Goal: Register for event/course: Sign up to attend an event or enroll in a course

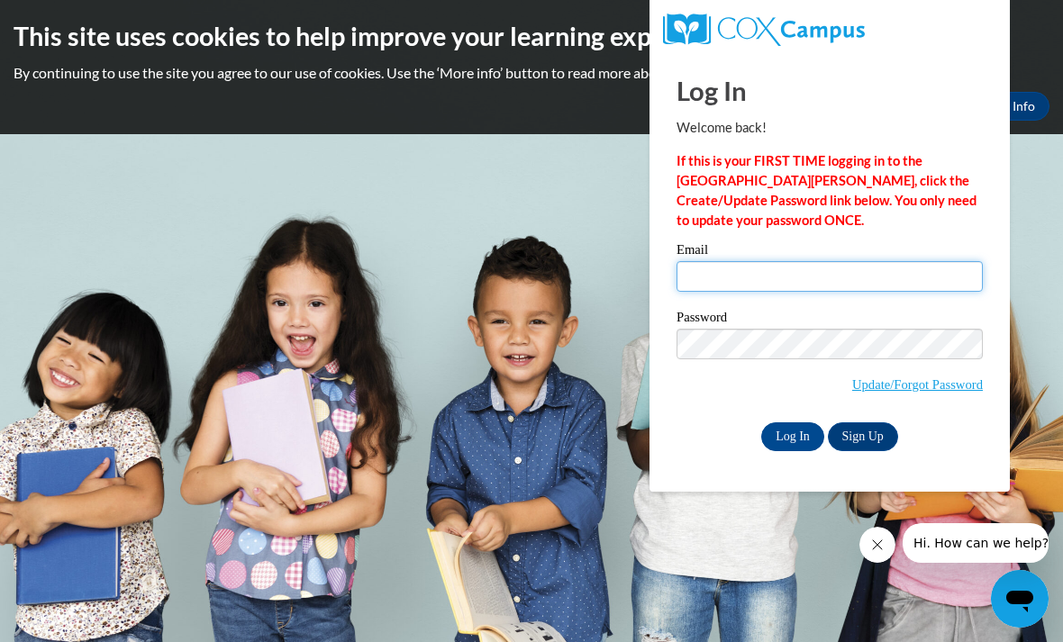
type input "."
type input "miyafrazier828@gmail.com"
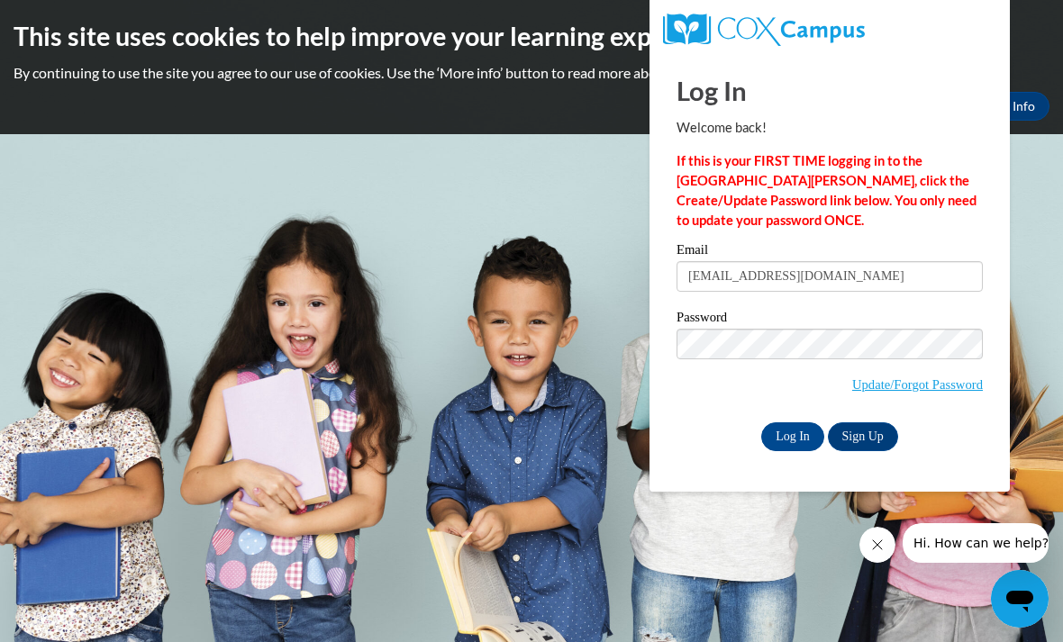
click at [790, 438] on input "Log In" at bounding box center [792, 436] width 63 height 29
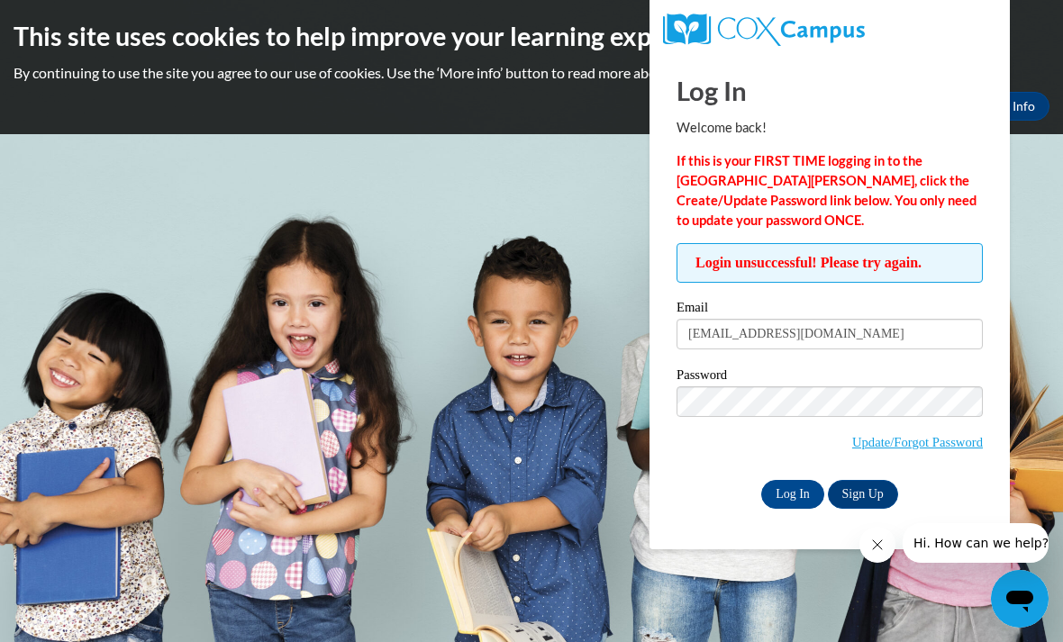
click at [796, 495] on input "Log In" at bounding box center [792, 494] width 63 height 29
click at [799, 496] on input "Log In" at bounding box center [792, 494] width 63 height 29
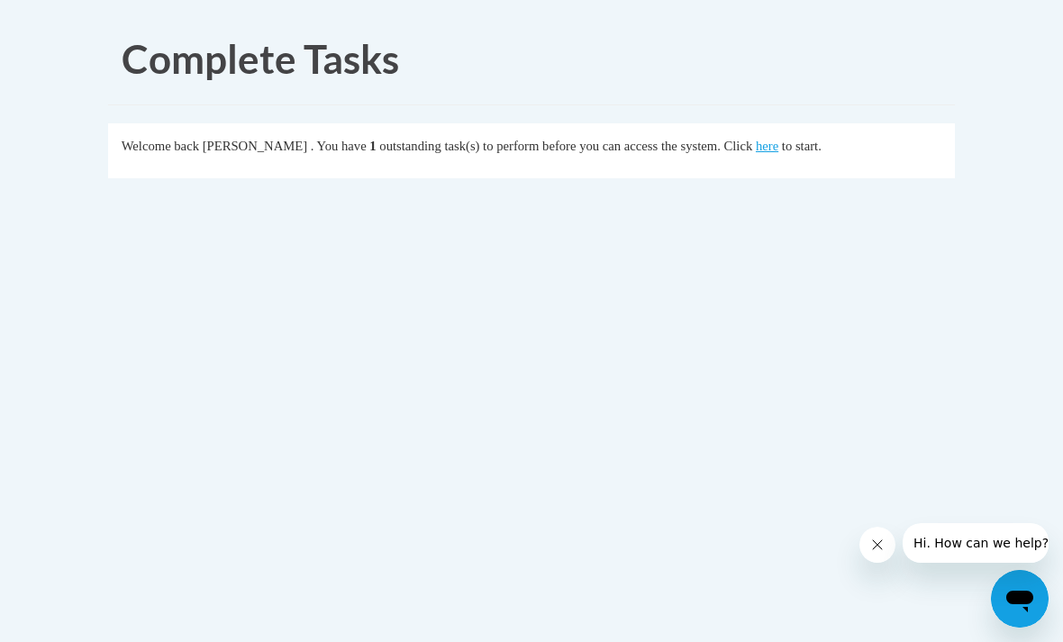
click at [756, 153] on link "here" at bounding box center [767, 146] width 23 height 14
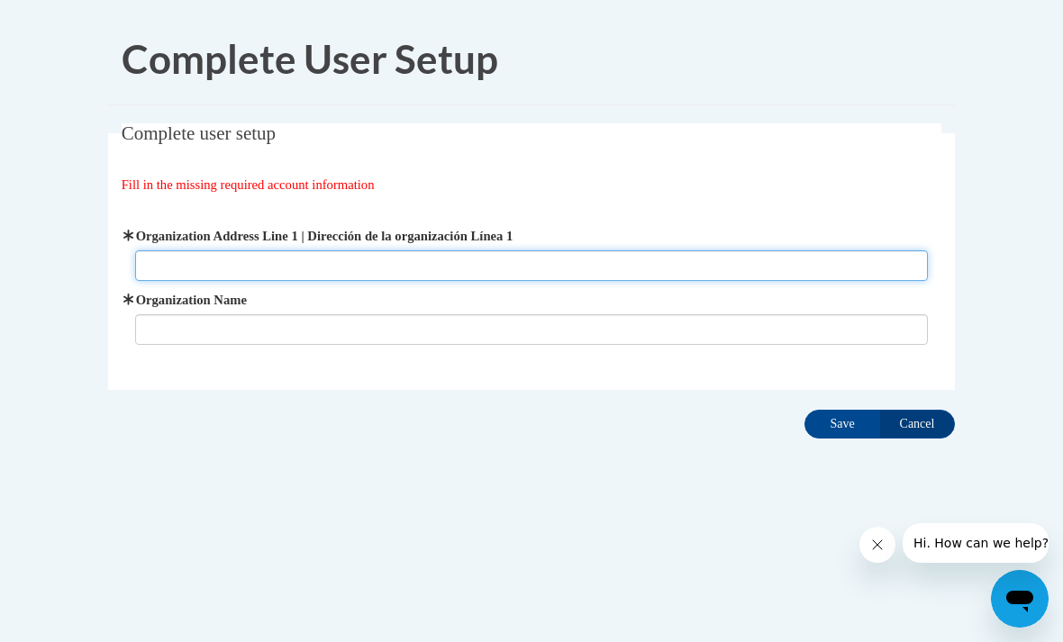
click at [277, 277] on input "Organization Address Line 1 | Dirección de la organización Línea 1" at bounding box center [532, 265] width 794 height 31
type input "9000 superior ave"
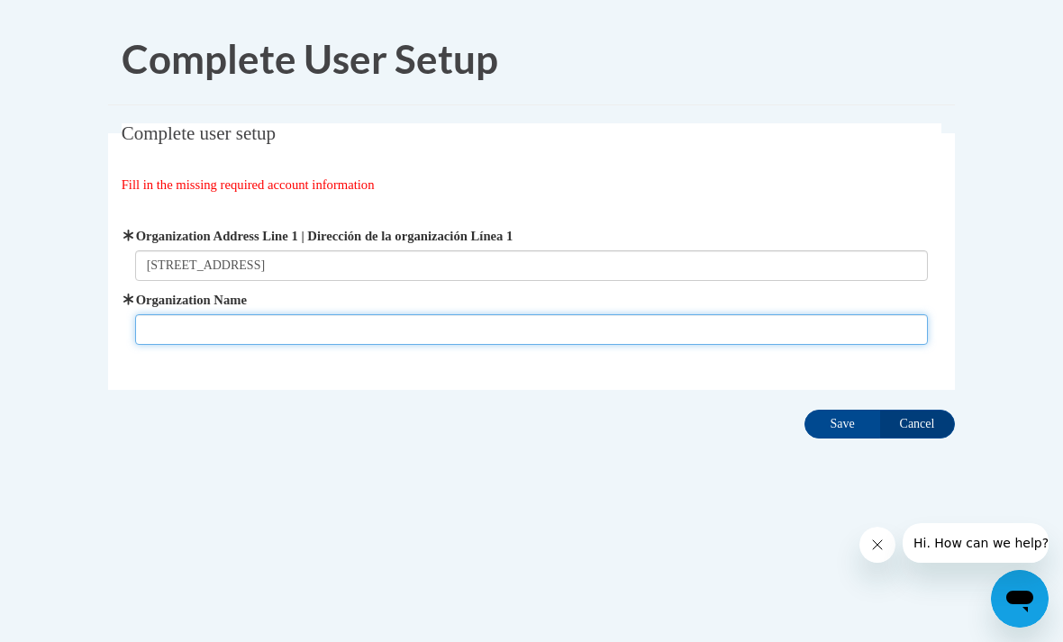
click at [650, 314] on input "Organization Name" at bounding box center [532, 329] width 794 height 31
type input "n"
type input "Next step prep"
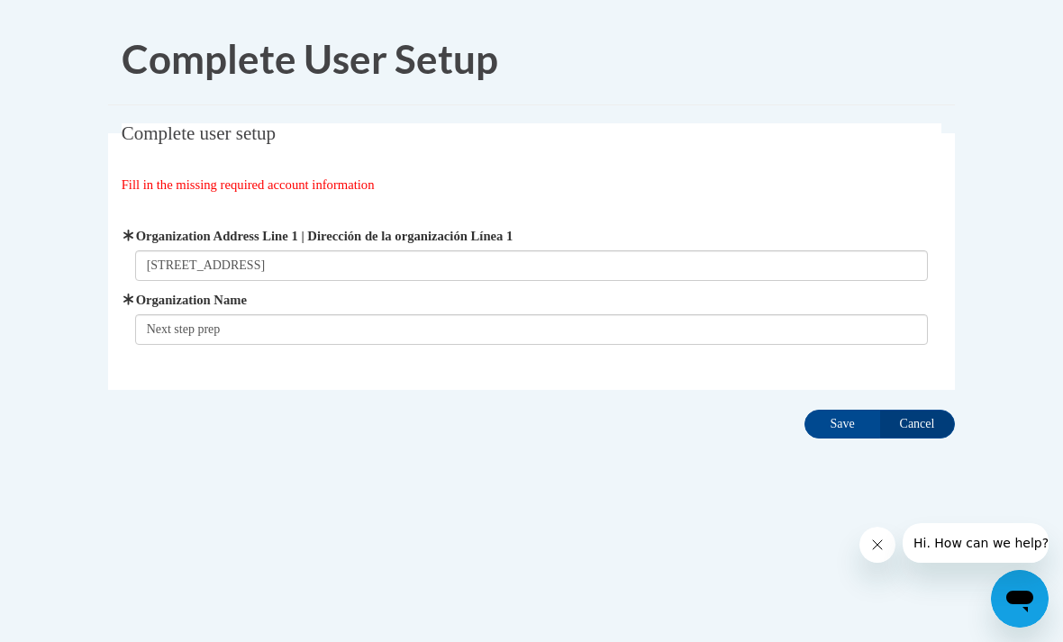
click at [837, 426] on input "Save" at bounding box center [842, 424] width 76 height 29
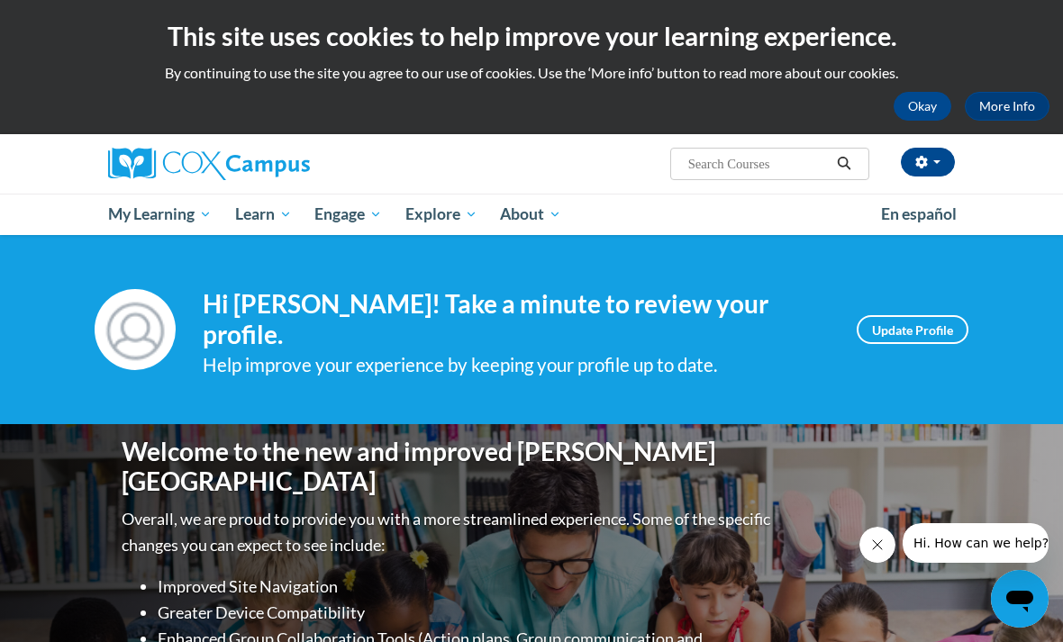
click at [0, 0] on span "My Course Progress" at bounding box center [0, 0] width 0 height 0
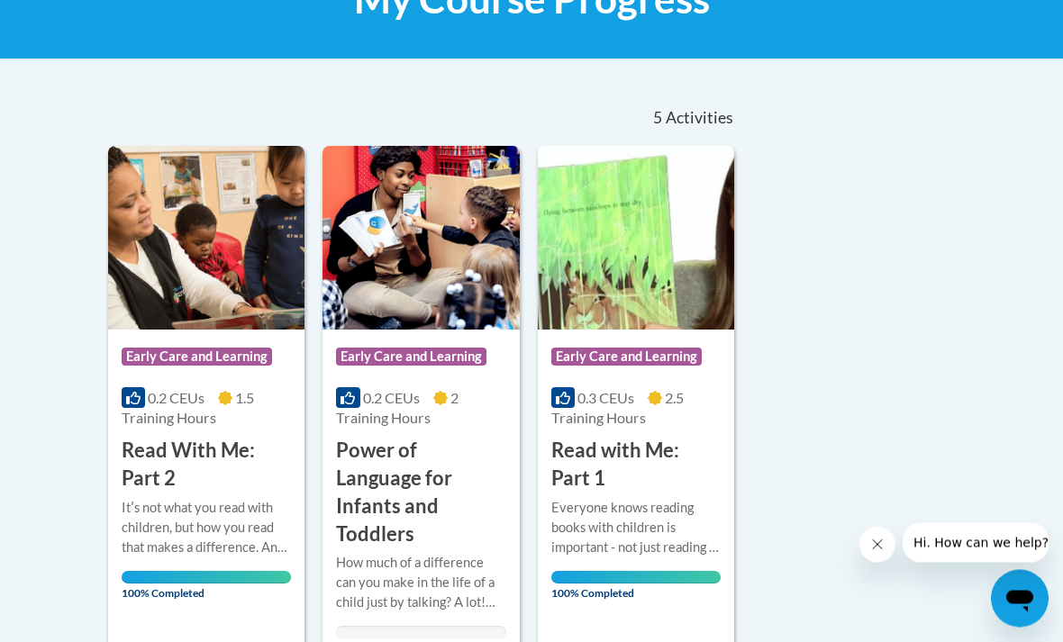
scroll to position [318, 0]
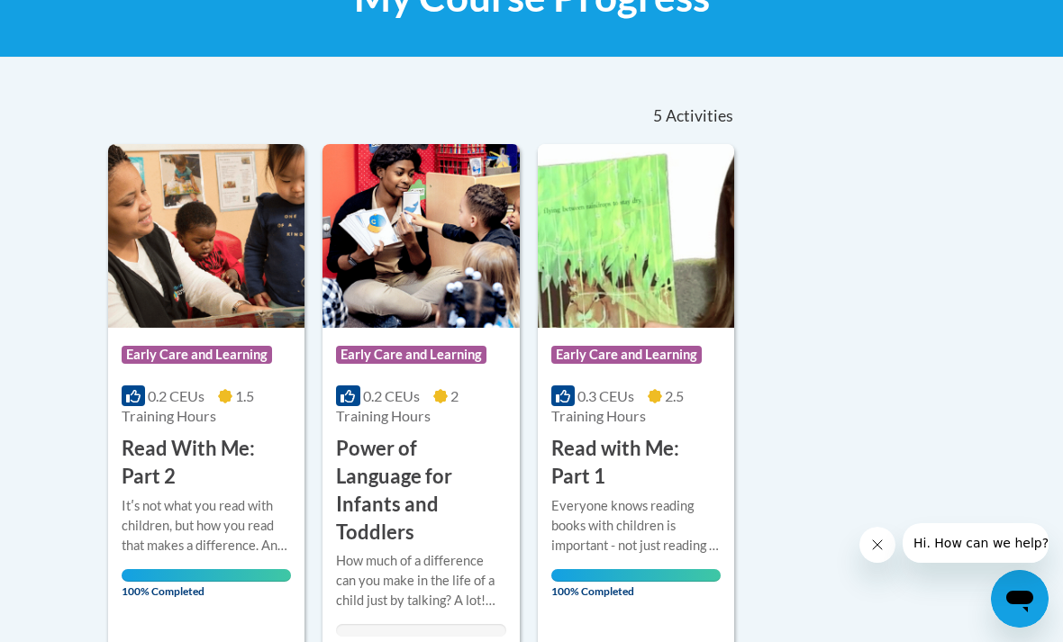
click at [454, 461] on h3 "Power of Language for Infants and Toddlers" at bounding box center [420, 490] width 169 height 111
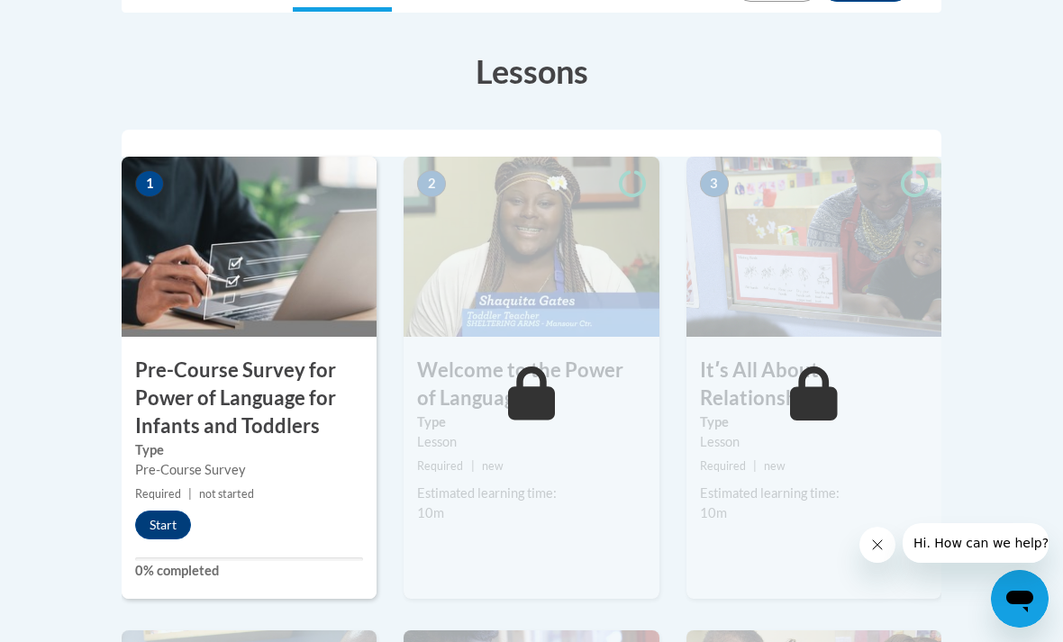
scroll to position [518, 0]
click at [181, 523] on button "Start" at bounding box center [163, 524] width 56 height 29
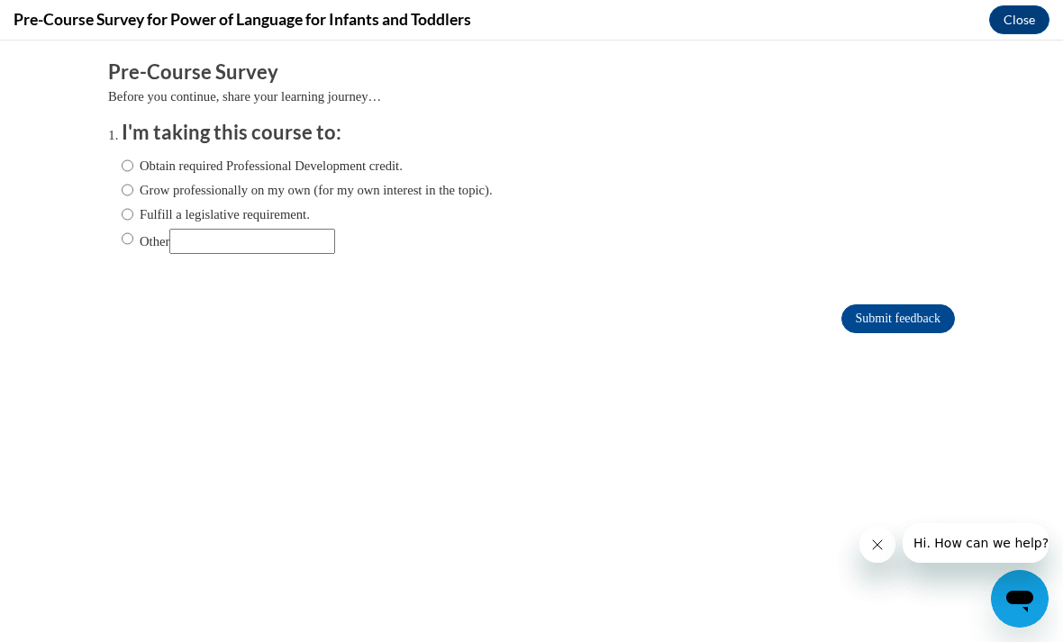
scroll to position [0, 0]
click at [351, 168] on label "Obtain required Professional Development credit." at bounding box center [262, 166] width 281 height 20
click at [133, 168] on input "Obtain required Professional Development credit." at bounding box center [128, 166] width 12 height 20
radio input "true"
click at [908, 318] on input "Submit feedback" at bounding box center [897, 318] width 113 height 29
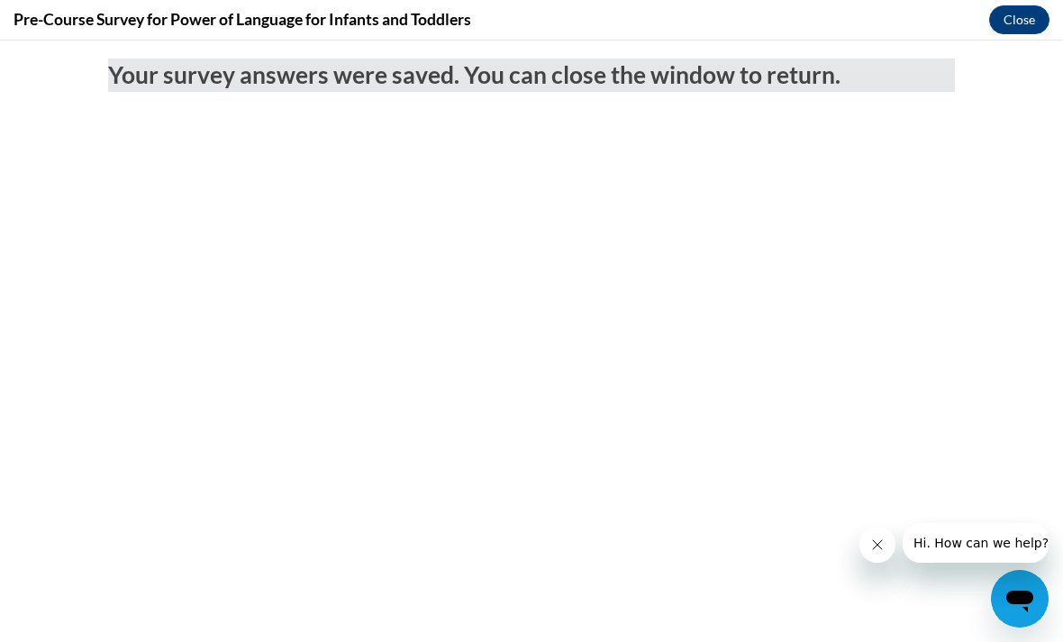
click at [1017, 19] on button "Close" at bounding box center [1019, 19] width 60 height 29
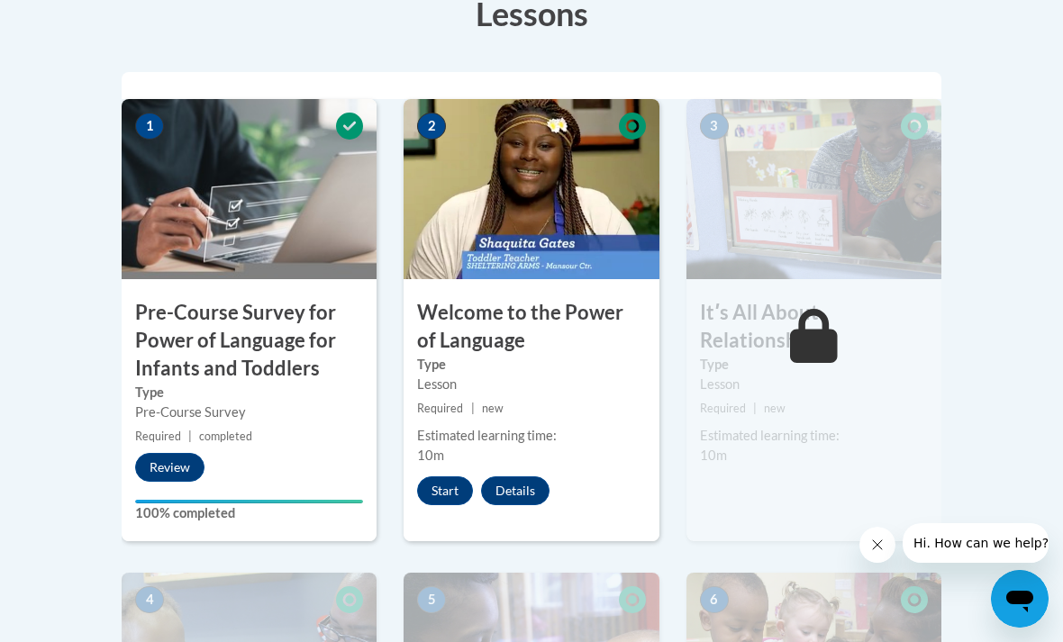
click at [447, 487] on button "Start" at bounding box center [445, 490] width 56 height 29
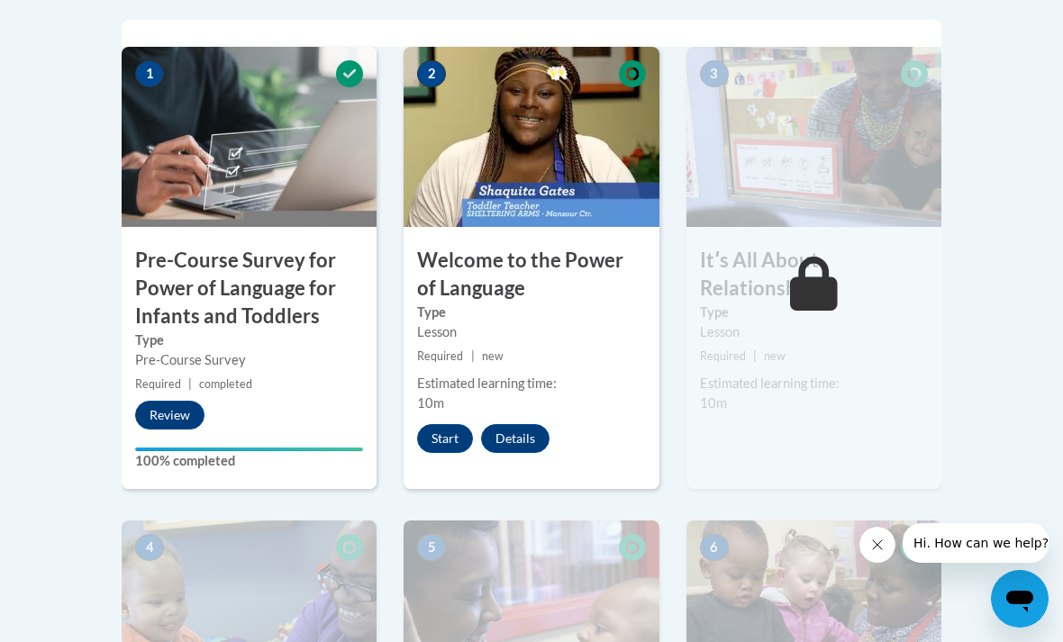
scroll to position [632, 0]
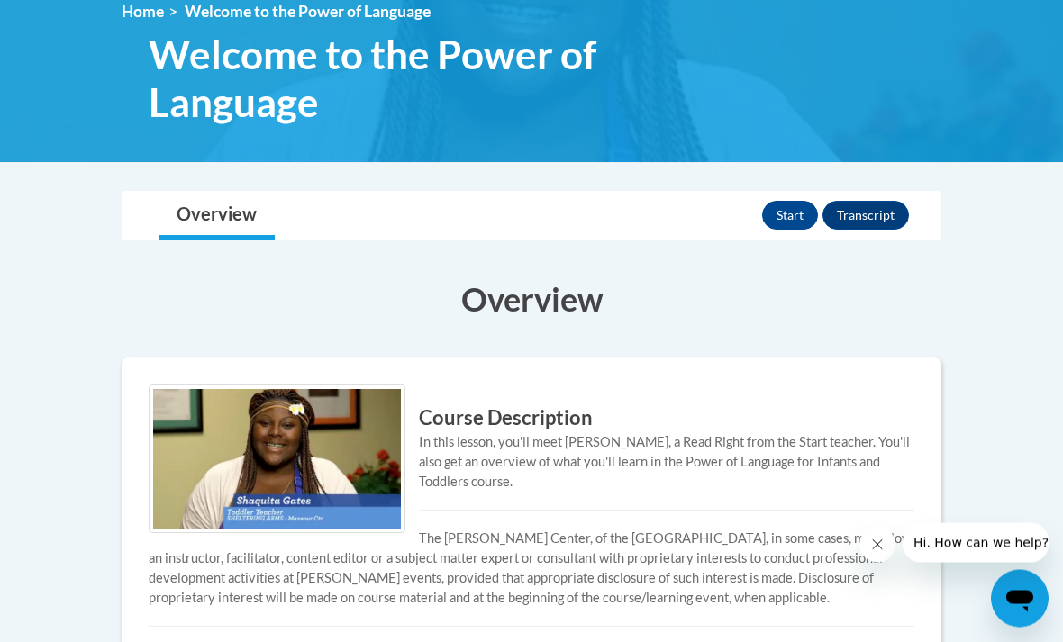
scroll to position [221, 0]
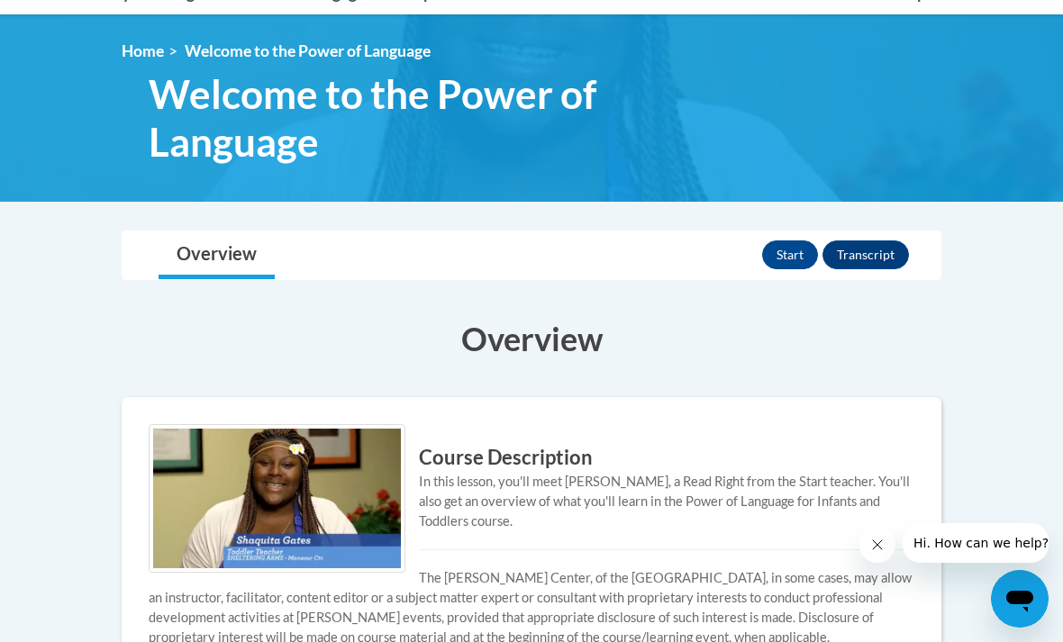
click at [802, 250] on button "Start" at bounding box center [790, 254] width 56 height 29
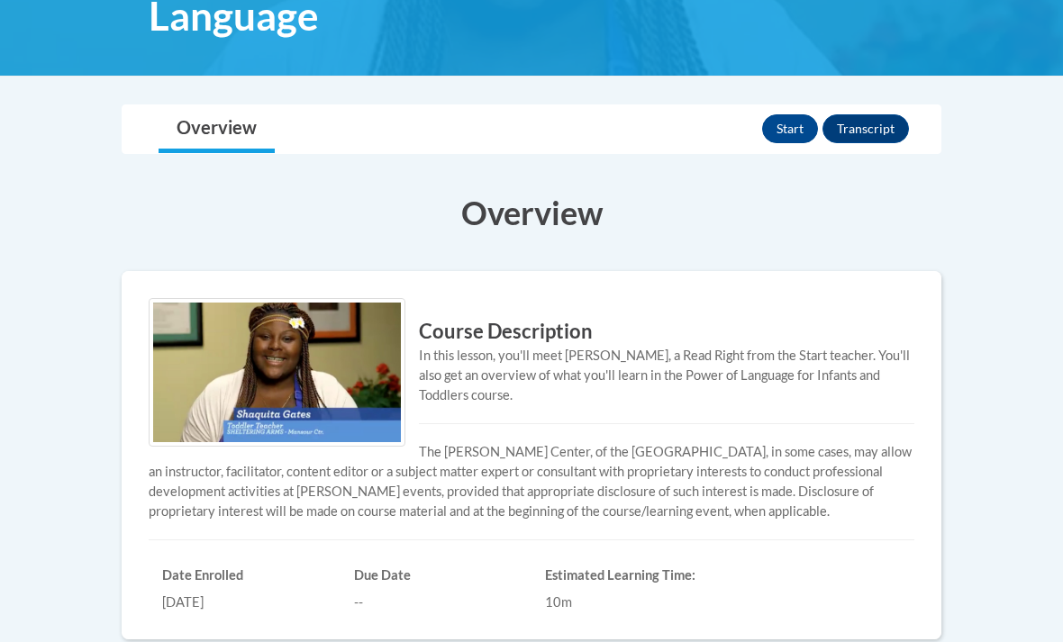
scroll to position [384, 0]
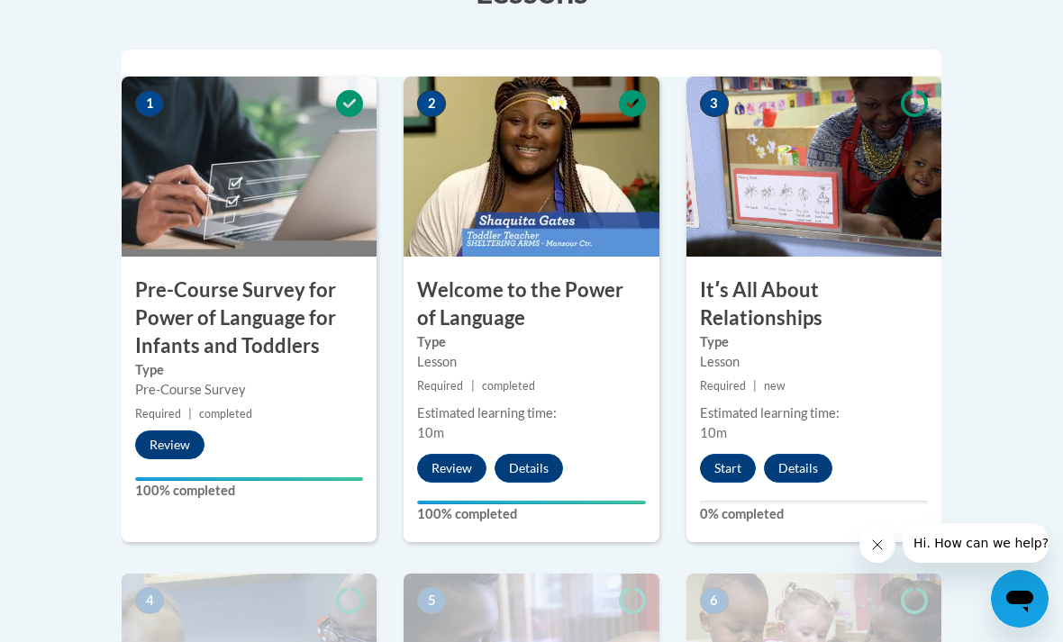
click at [730, 473] on button "Start" at bounding box center [728, 468] width 56 height 29
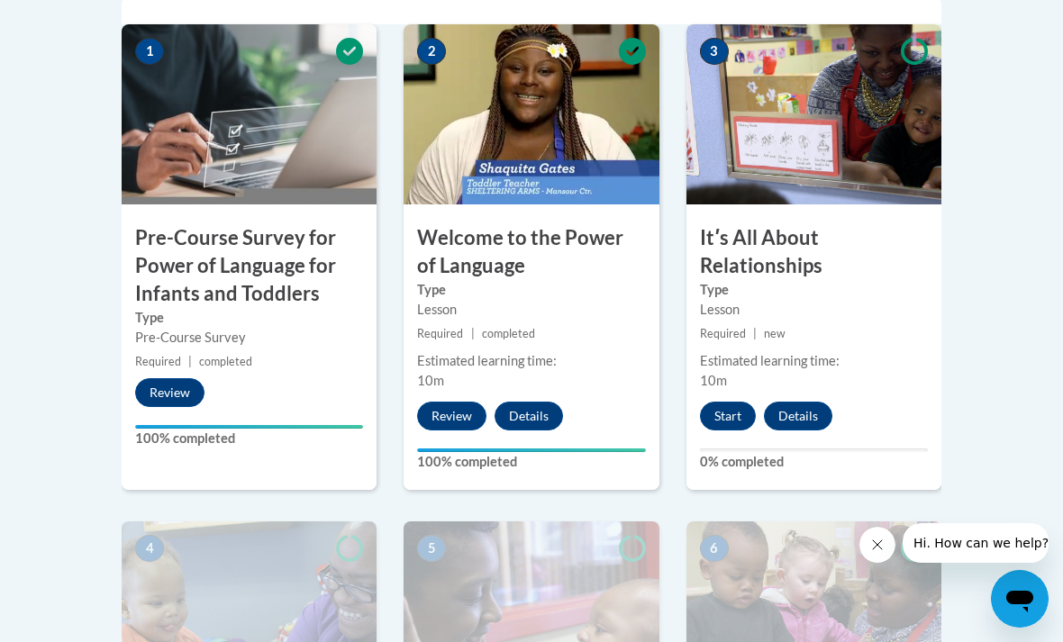
scroll to position [655, 0]
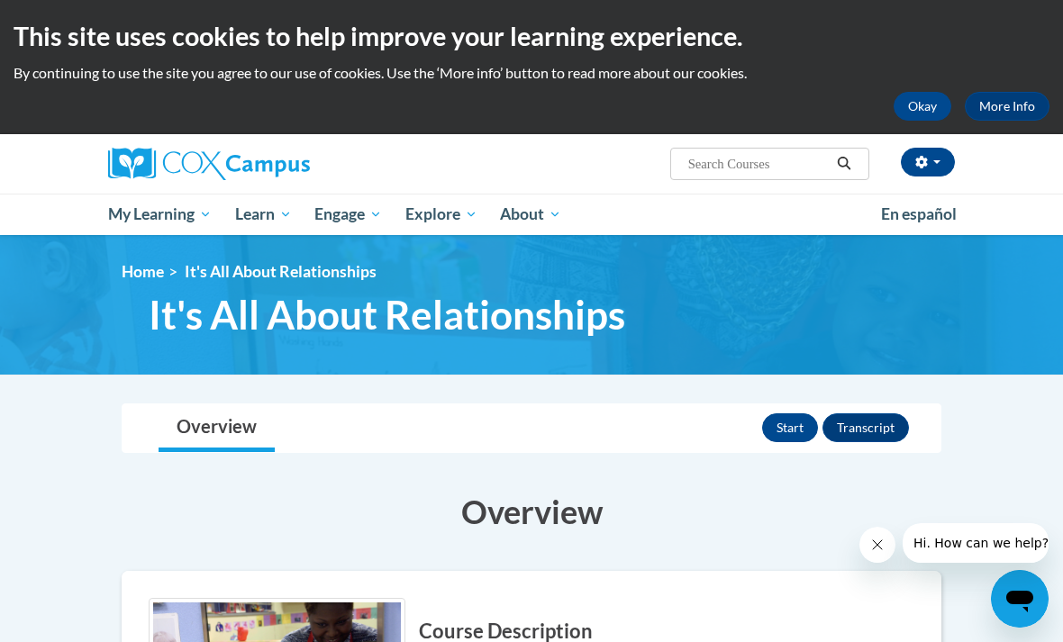
click at [794, 431] on button "Start" at bounding box center [790, 427] width 56 height 29
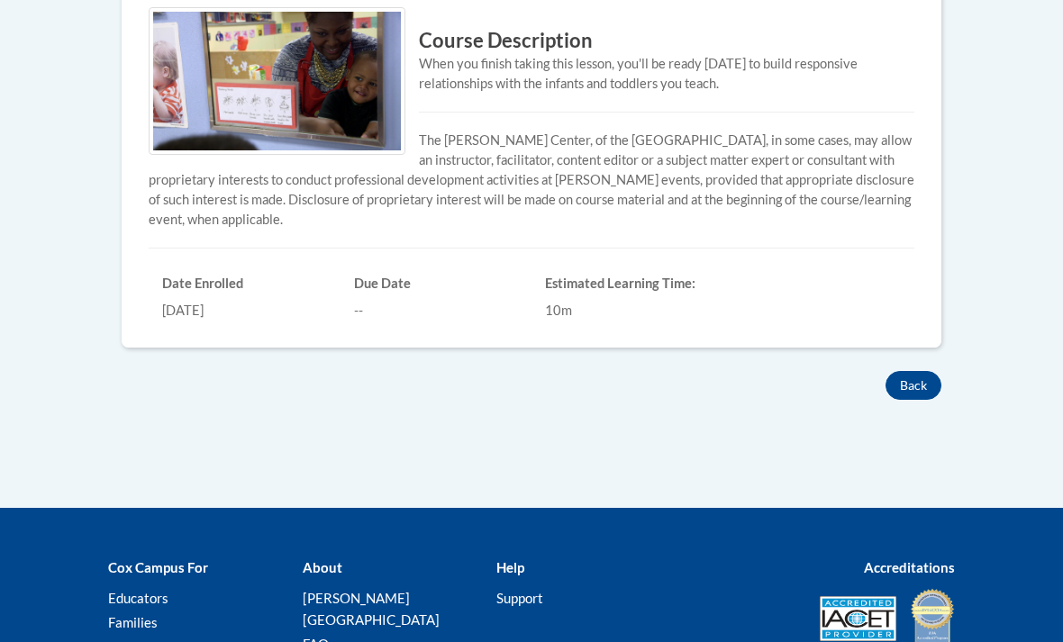
scroll to position [497, 0]
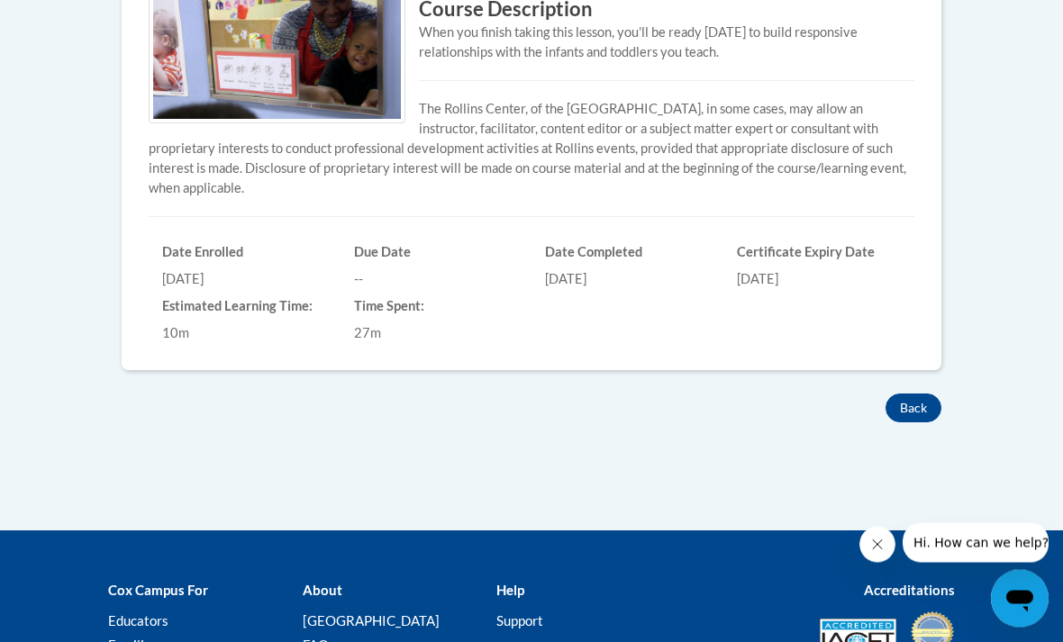
scroll to position [622, 0]
click at [916, 407] on button "Back" at bounding box center [913, 408] width 56 height 29
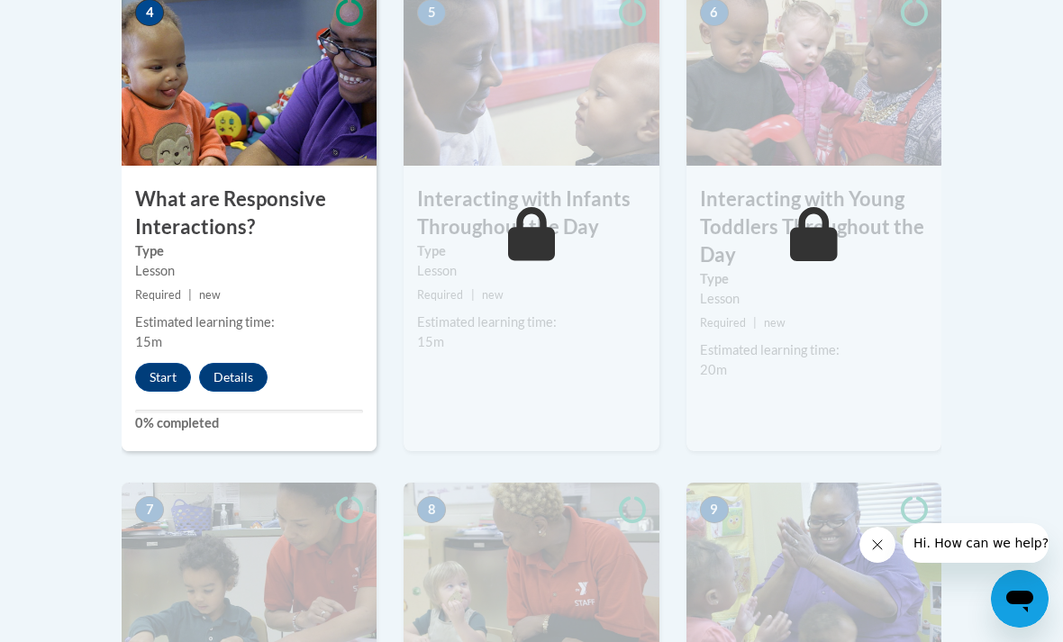
scroll to position [1203, 0]
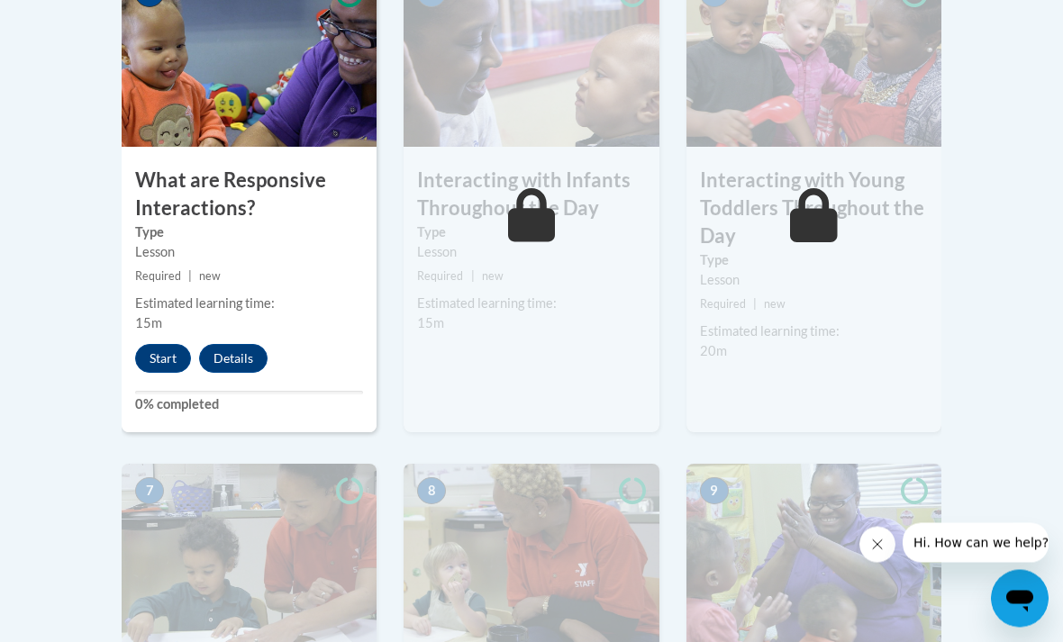
click at [150, 358] on button "Start" at bounding box center [163, 359] width 56 height 29
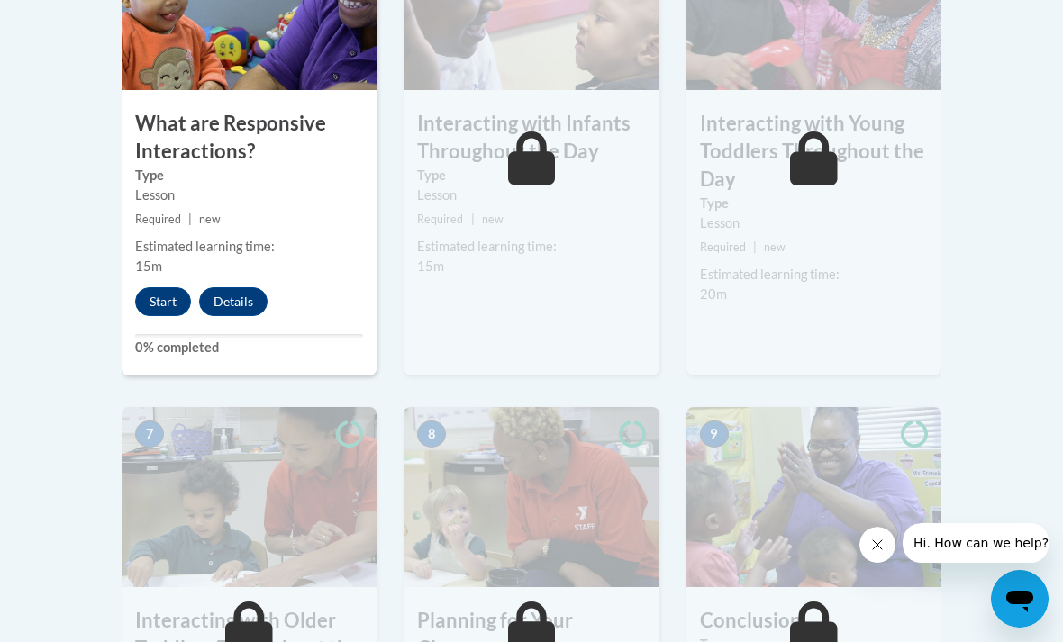
scroll to position [1262, 0]
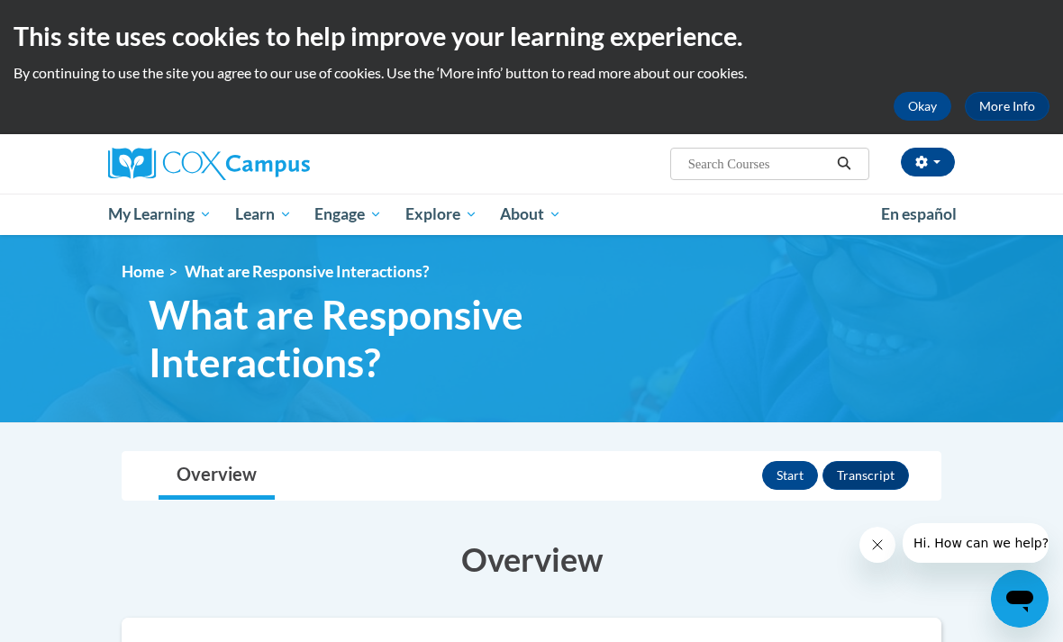
click at [790, 476] on button "Start" at bounding box center [790, 475] width 56 height 29
